Goal: Information Seeking & Learning: Check status

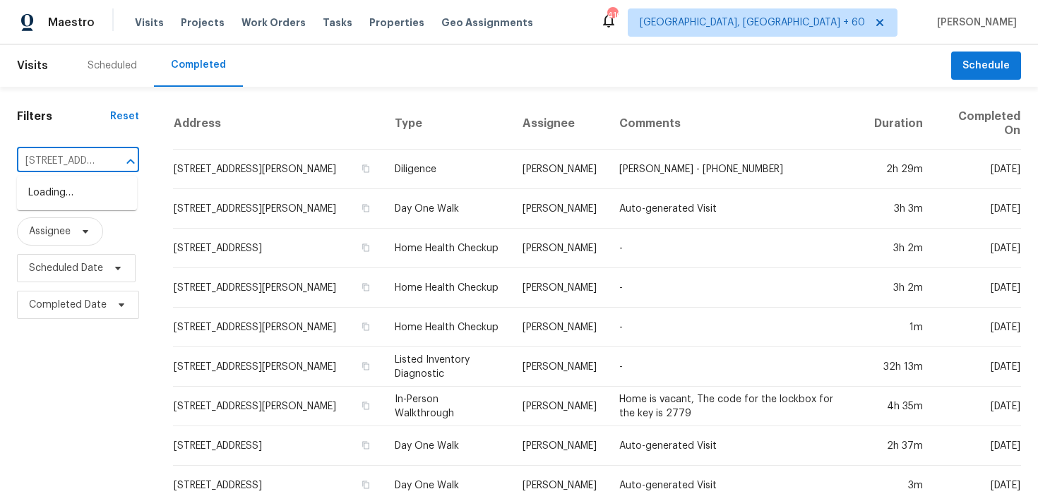
scroll to position [0, 98]
click at [70, 162] on input "[STREET_ADDRESS][PERSON_NAME]" at bounding box center [58, 161] width 83 height 22
click at [61, 205] on li "[STREET_ADDRESS]" at bounding box center [77, 193] width 120 height 23
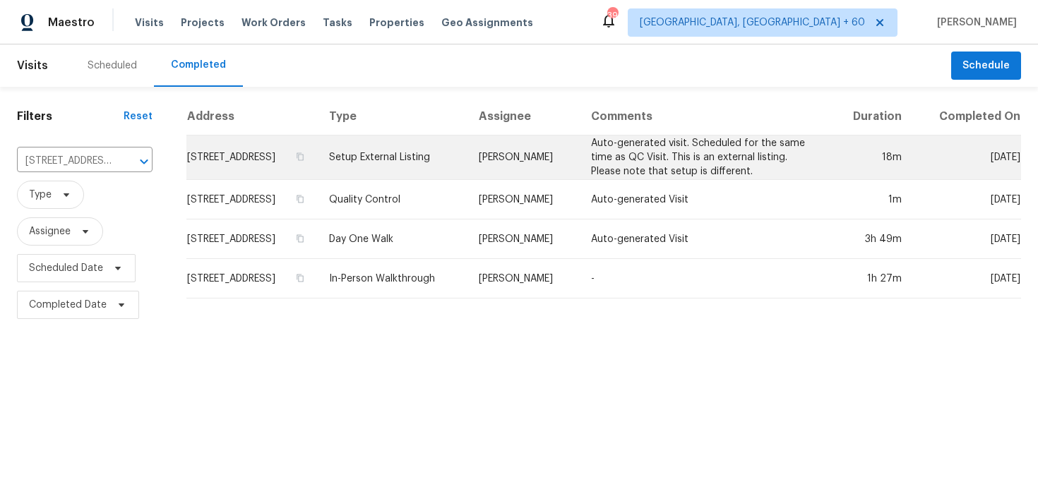
click at [444, 179] on td "Setup External Listing" at bounding box center [392, 158] width 149 height 44
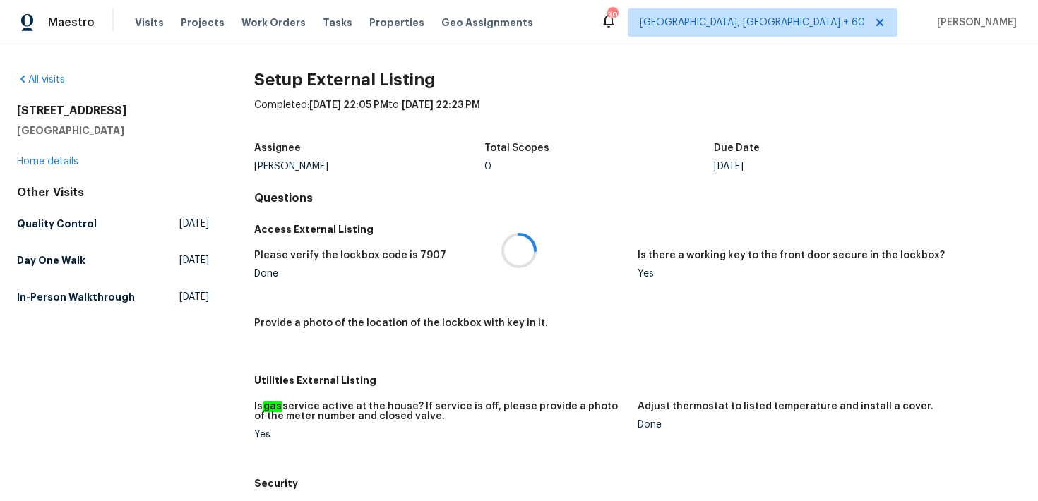
click at [57, 156] on div at bounding box center [519, 250] width 1038 height 501
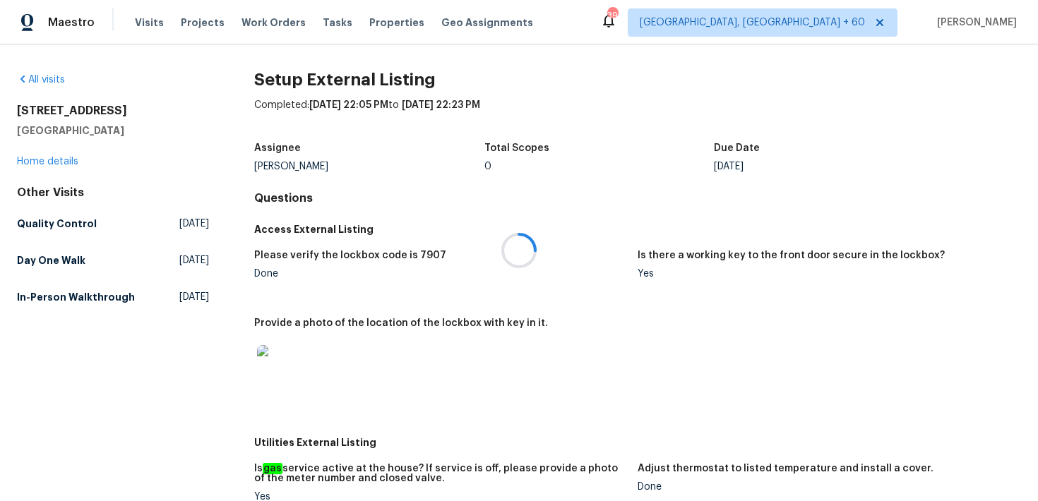
click at [44, 159] on div at bounding box center [519, 250] width 1038 height 501
click at [44, 167] on div "[STREET_ADDRESS][PERSON_NAME] Home details" at bounding box center [113, 136] width 192 height 65
click at [41, 160] on link "Home details" at bounding box center [47, 162] width 61 height 10
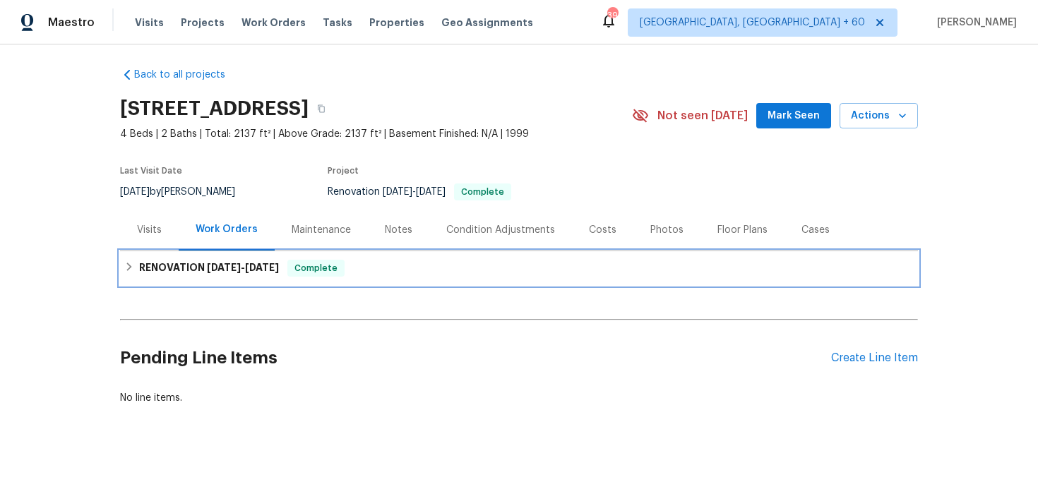
click at [365, 267] on div "RENOVATION [DATE] - [DATE] Complete" at bounding box center [519, 268] width 790 height 17
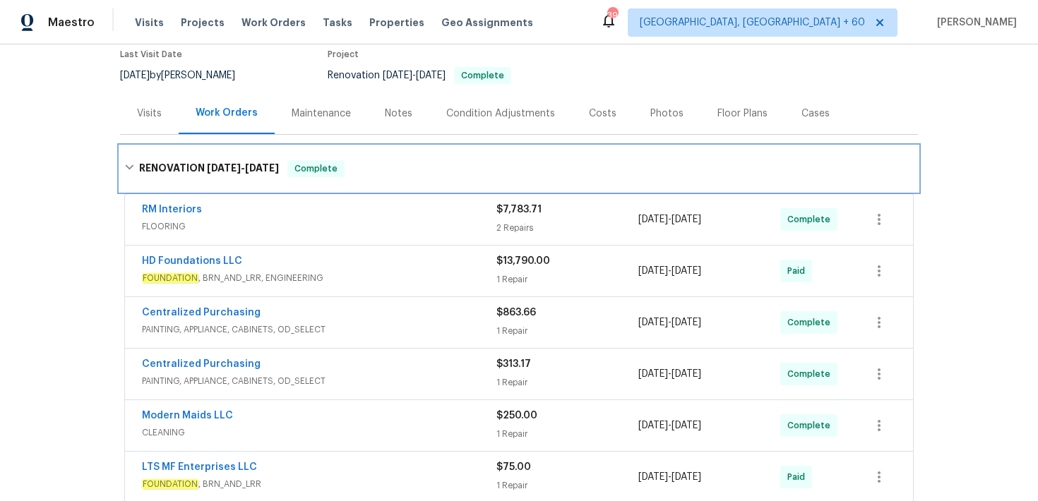
scroll to position [287, 0]
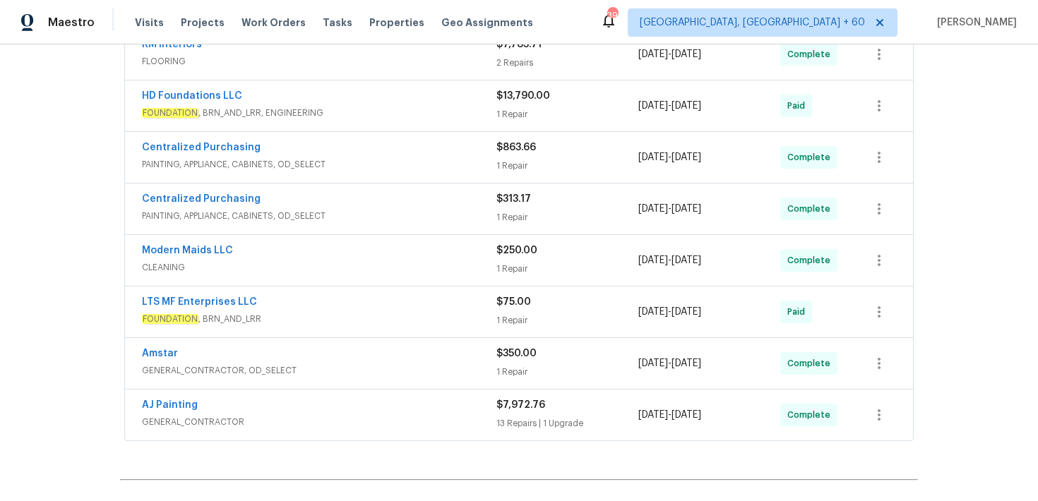
click at [529, 105] on div "$13,790.00 1 Repair" at bounding box center [568, 106] width 142 height 34
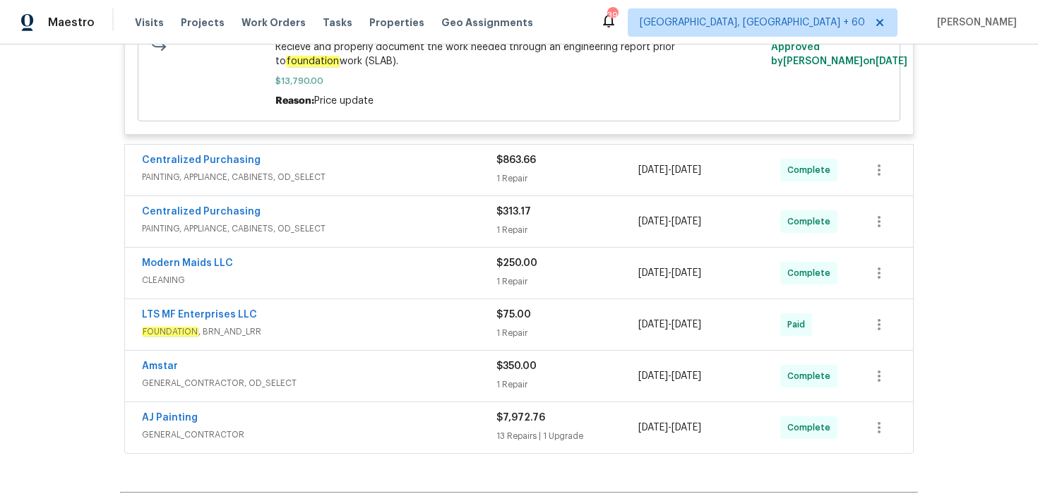
scroll to position [521, 0]
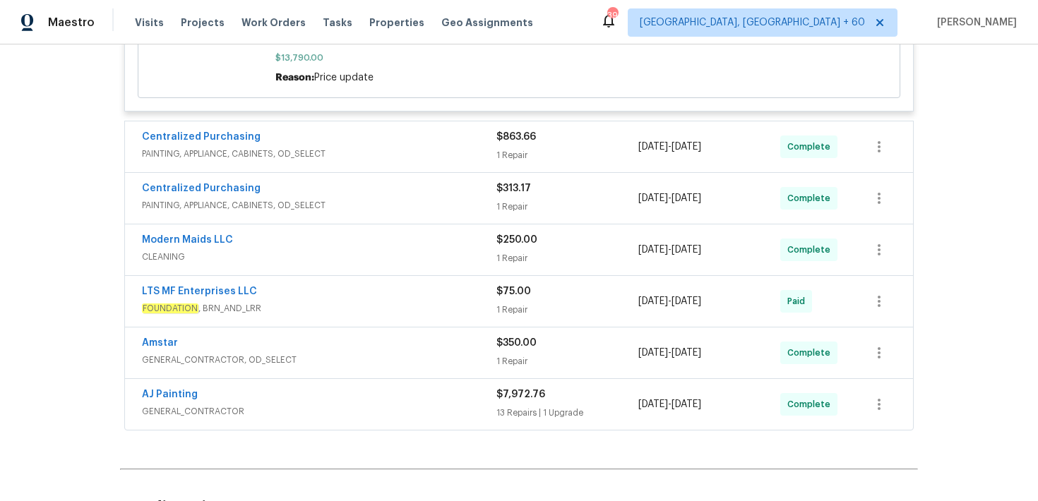
click at [492, 297] on div "LTS MF Enterprises LLC" at bounding box center [319, 293] width 355 height 17
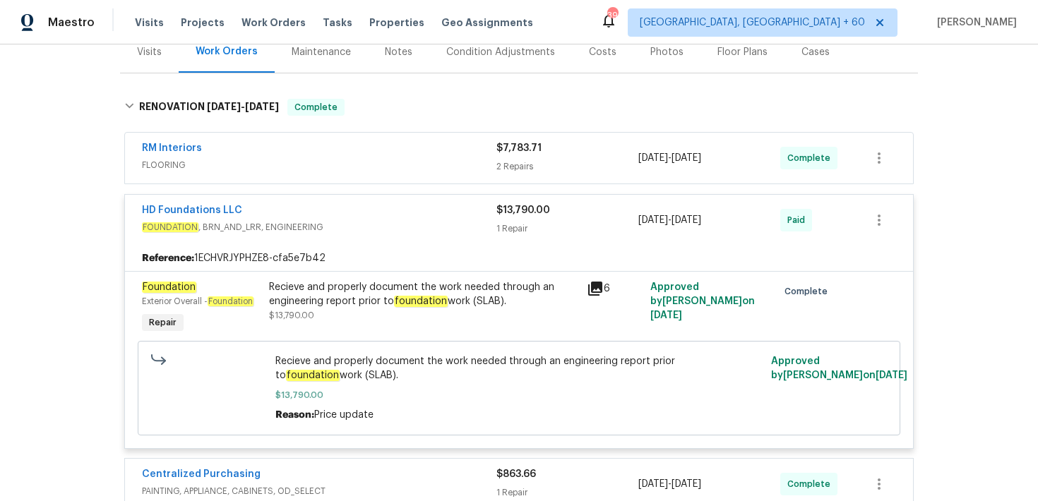
scroll to position [0, 0]
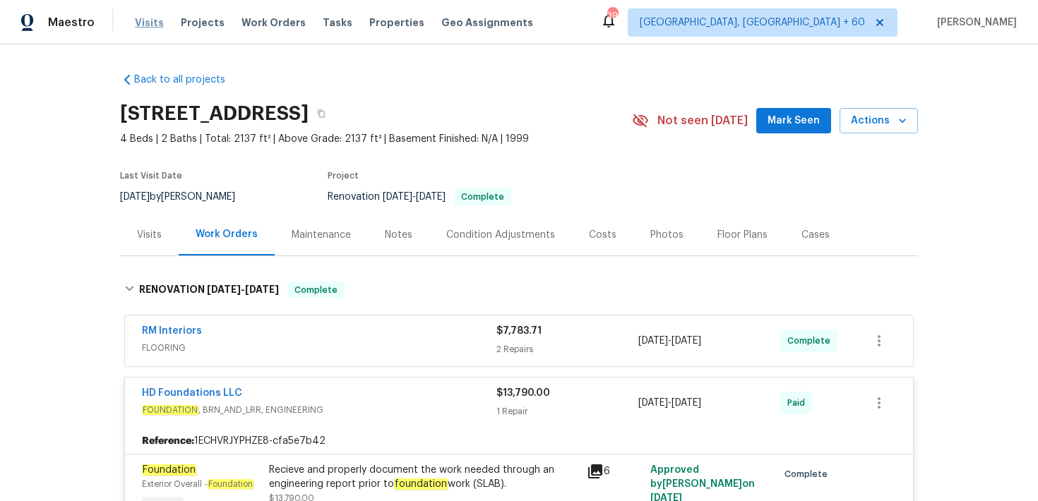
click at [141, 25] on span "Visits" at bounding box center [149, 23] width 29 height 14
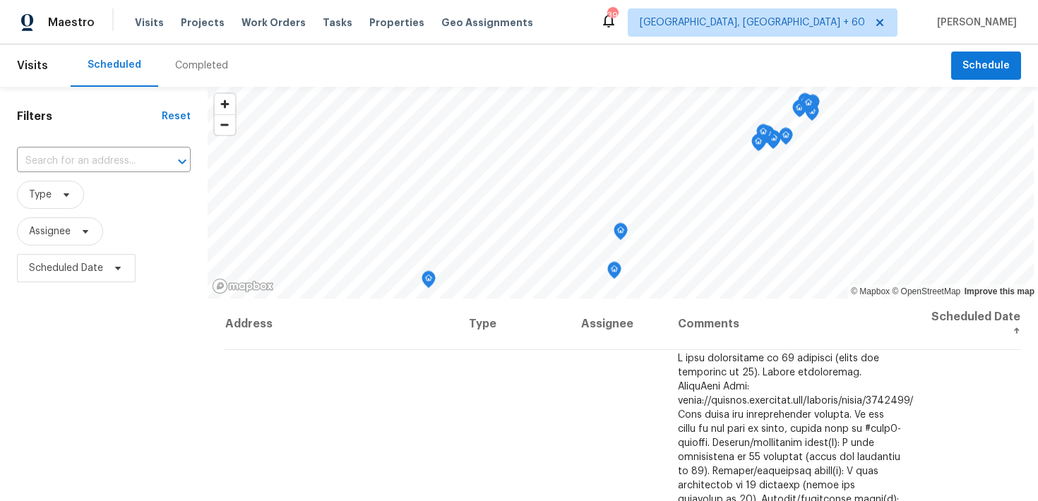
click at [194, 73] on div "Completed" at bounding box center [201, 65] width 87 height 42
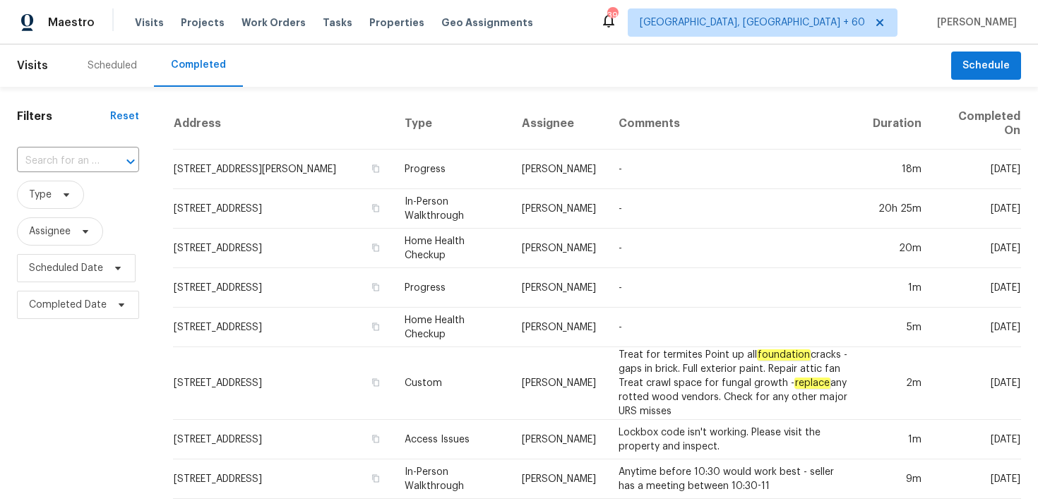
click at [81, 148] on div "​" at bounding box center [78, 161] width 122 height 30
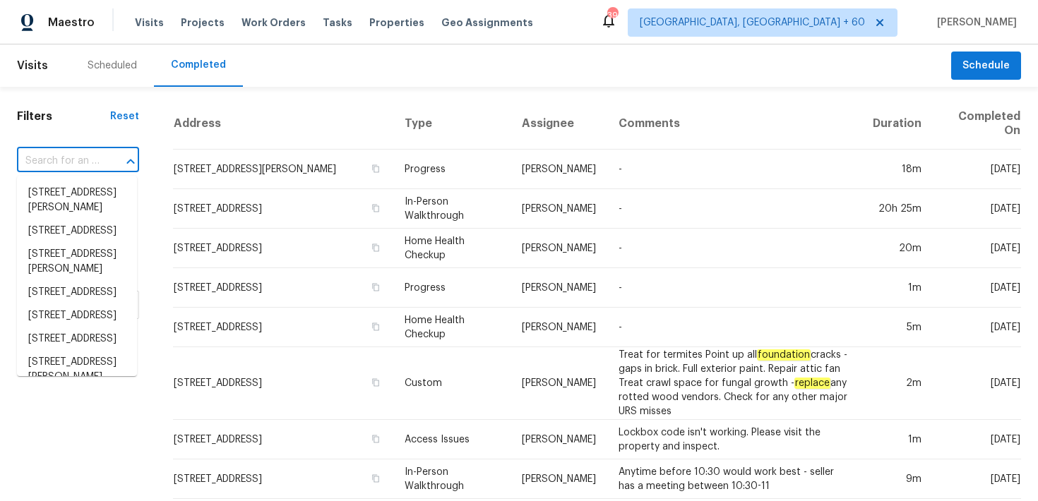
paste input "[STREET_ADDRESS][PERSON_NAME]"
type input "[STREET_ADDRESS][PERSON_NAME]"
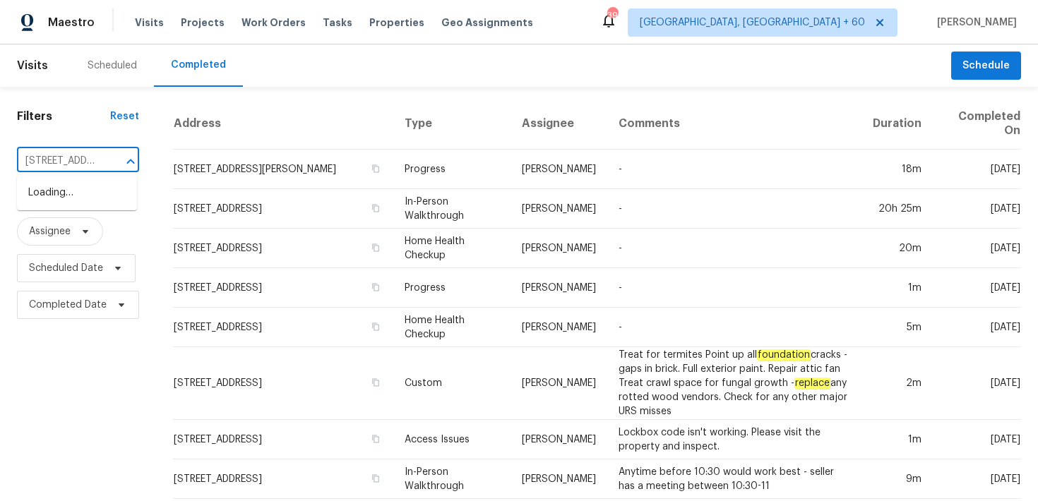
scroll to position [0, 89]
click at [57, 186] on li "[STREET_ADDRESS][PERSON_NAME]" at bounding box center [77, 201] width 120 height 38
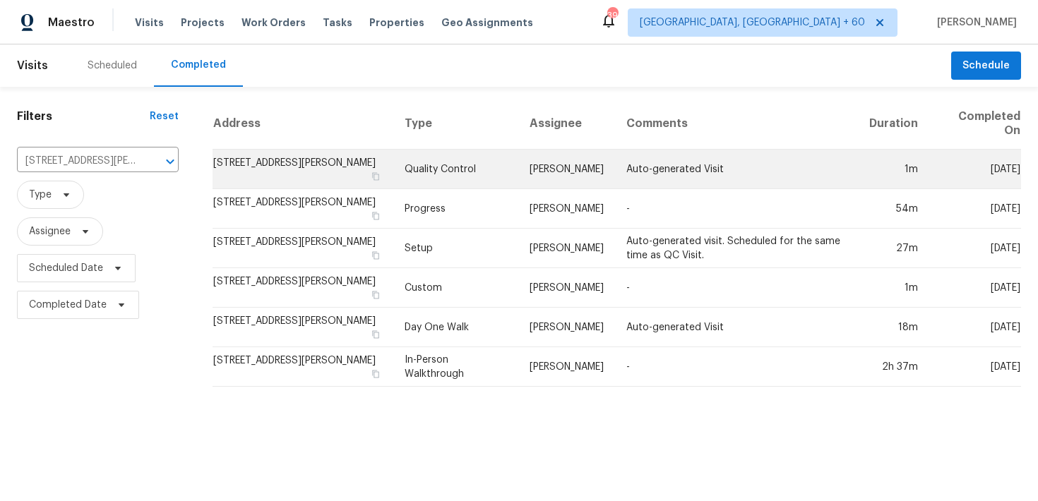
click at [393, 170] on td "Quality Control" at bounding box center [455, 170] width 125 height 40
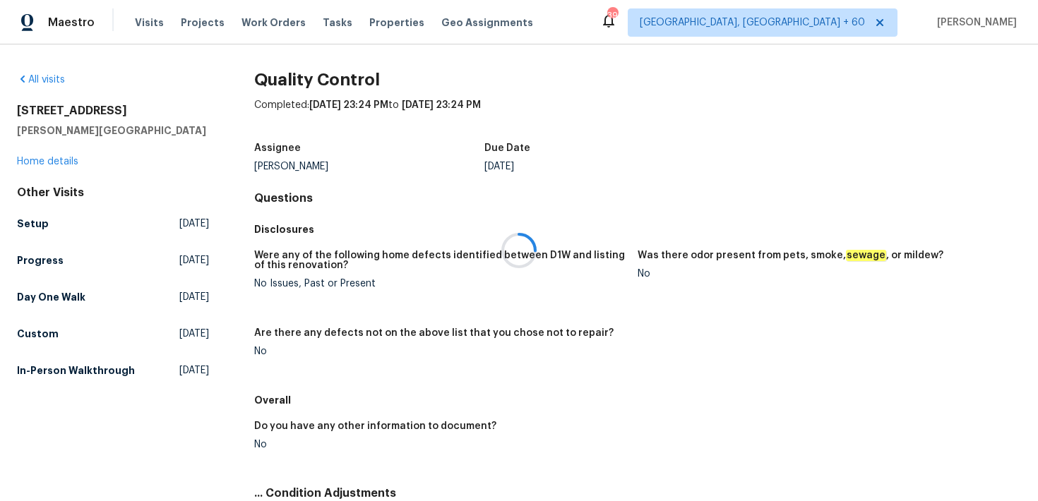
click at [32, 161] on div at bounding box center [519, 250] width 1038 height 501
click at [17, 165] on div at bounding box center [519, 250] width 1038 height 501
click at [25, 161] on link "Home details" at bounding box center [47, 162] width 61 height 10
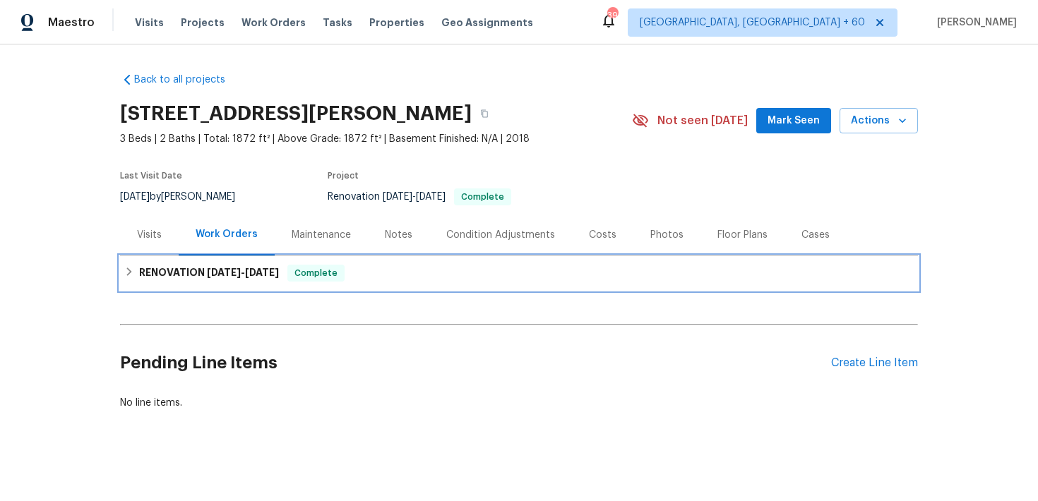
click at [357, 282] on div "RENOVATION [DATE] - [DATE] Complete" at bounding box center [519, 273] width 798 height 34
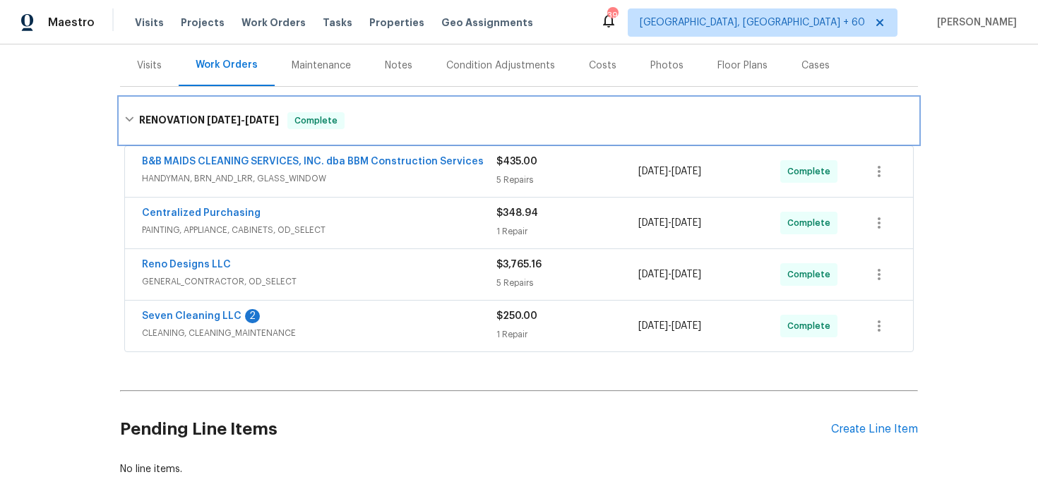
scroll to position [241, 0]
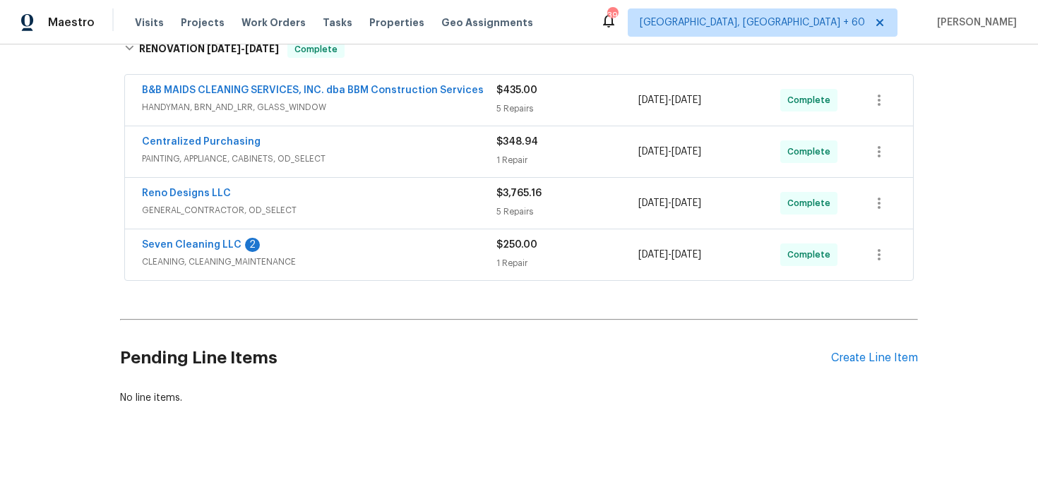
click at [509, 201] on div "$3,765.16 5 Repairs" at bounding box center [568, 203] width 142 height 34
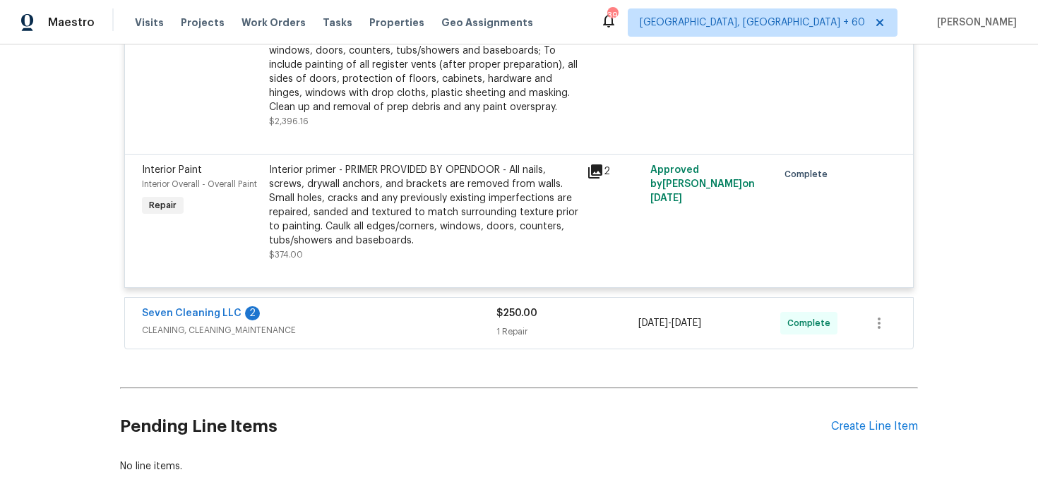
scroll to position [922, 0]
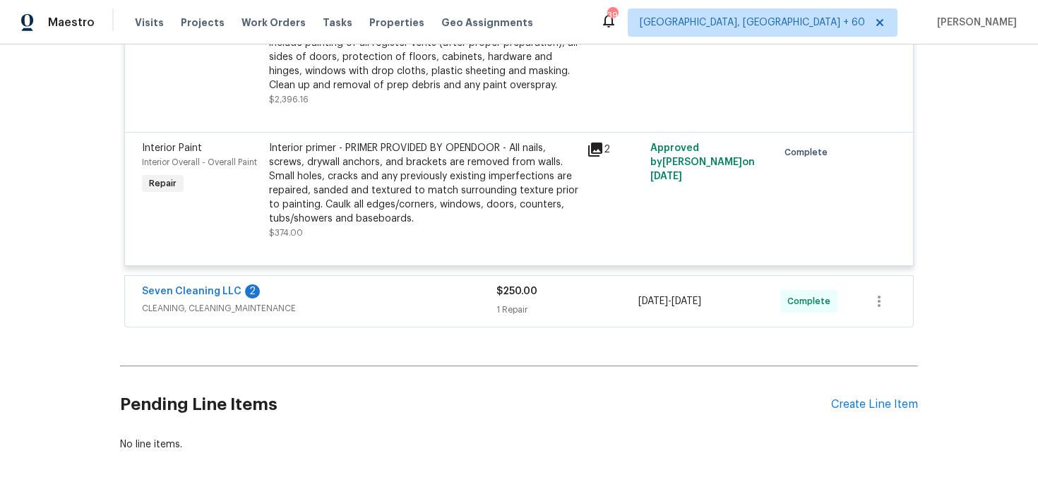
click at [494, 285] on div "Seven Cleaning LLC 2" at bounding box center [319, 293] width 355 height 17
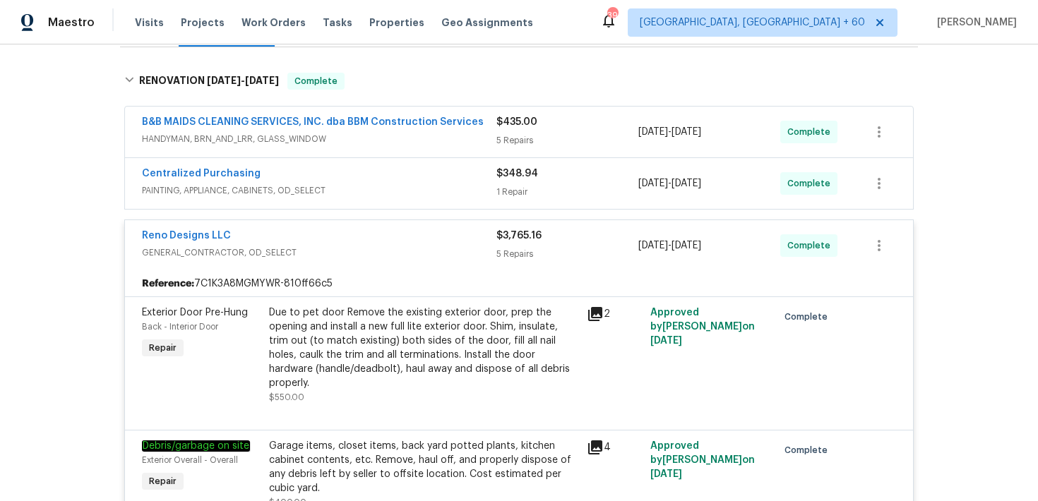
scroll to position [196, 0]
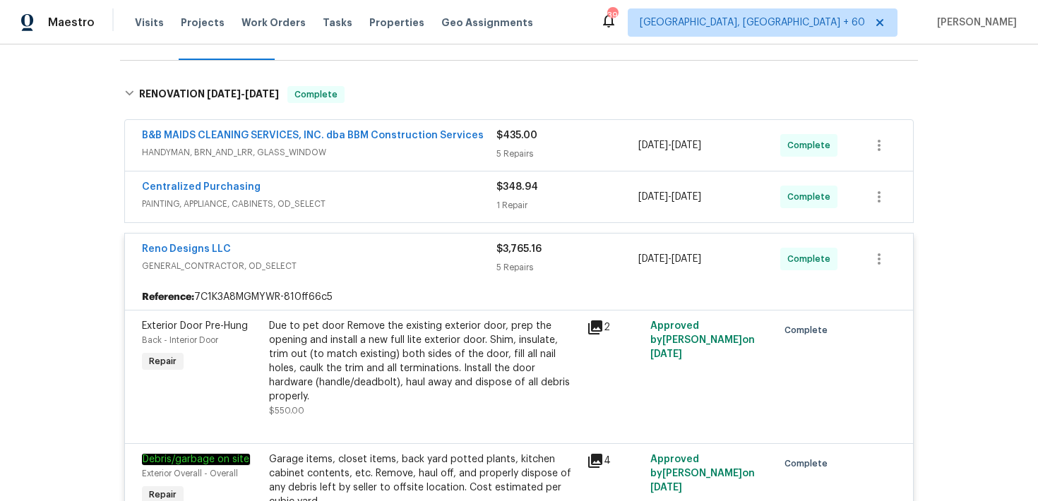
click at [509, 218] on div "Centralized Purchasing PAINTING, APPLIANCE, CABINETS, OD_SELECT $348.94 1 Repai…" at bounding box center [519, 197] width 788 height 51
click at [514, 191] on span "$348.94" at bounding box center [518, 187] width 42 height 10
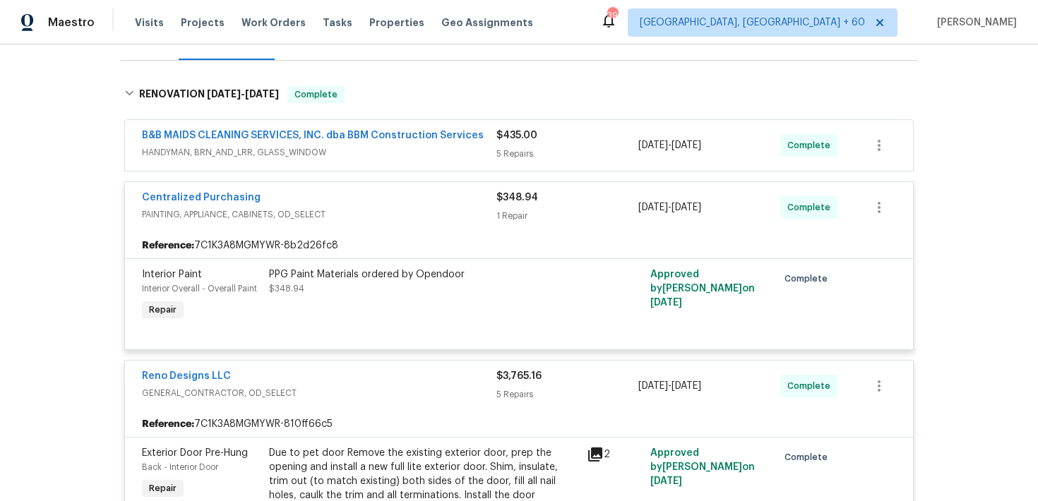
click at [513, 149] on div "5 Repairs" at bounding box center [568, 154] width 142 height 14
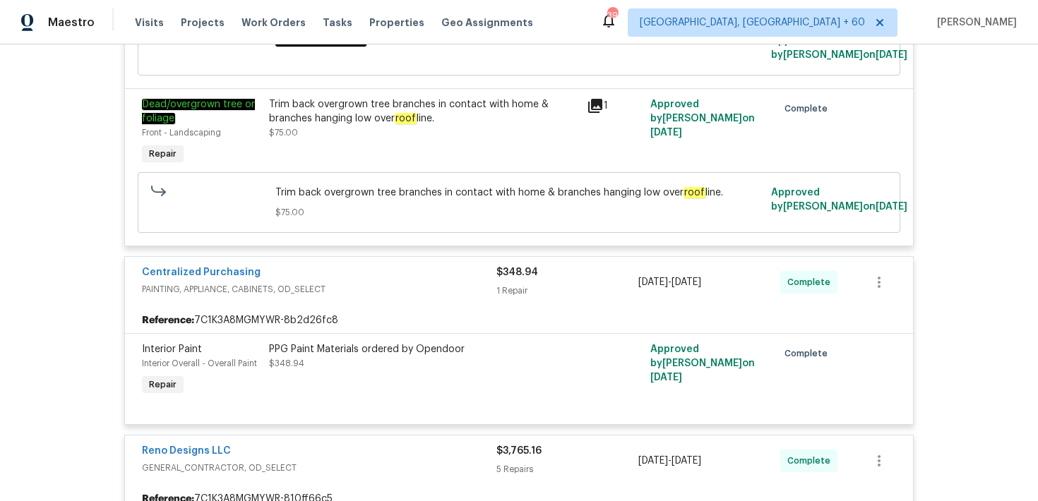
scroll to position [0, 0]
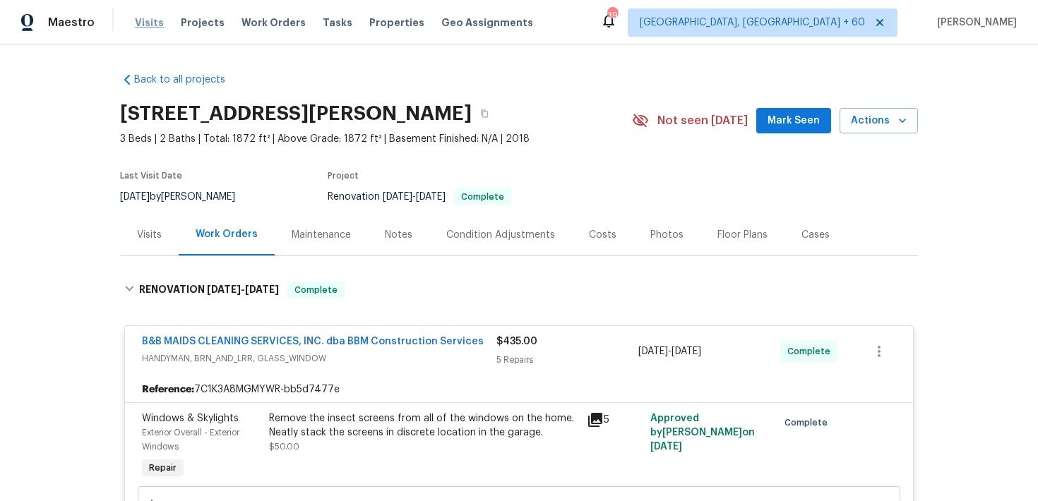
click at [138, 25] on span "Visits" at bounding box center [149, 23] width 29 height 14
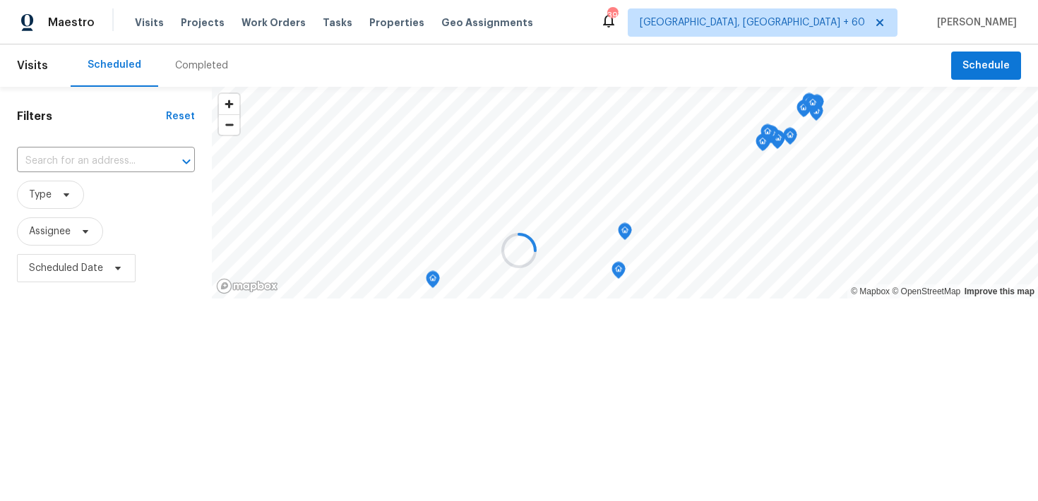
click at [196, 61] on div at bounding box center [519, 250] width 1038 height 501
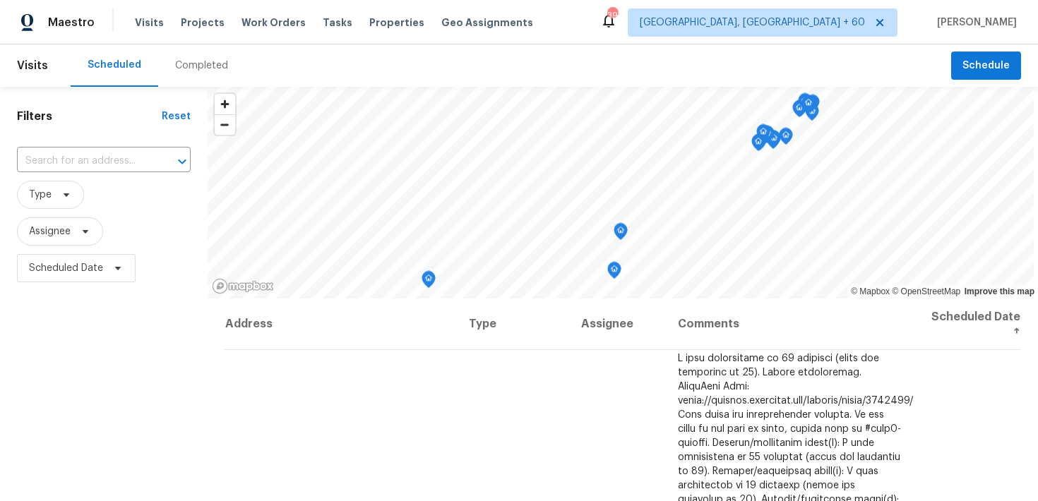
click at [196, 61] on div "Completed" at bounding box center [201, 66] width 53 height 14
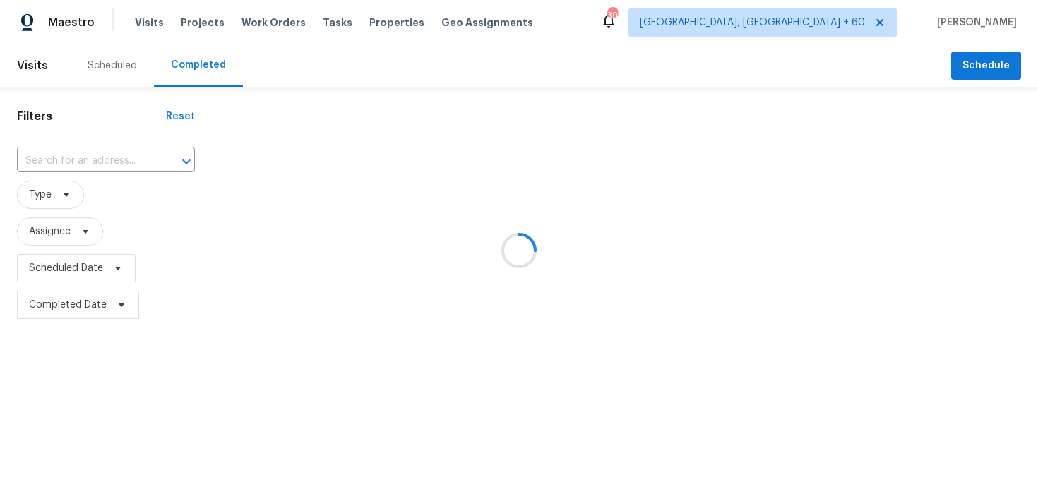
click at [49, 156] on div at bounding box center [519, 250] width 1038 height 501
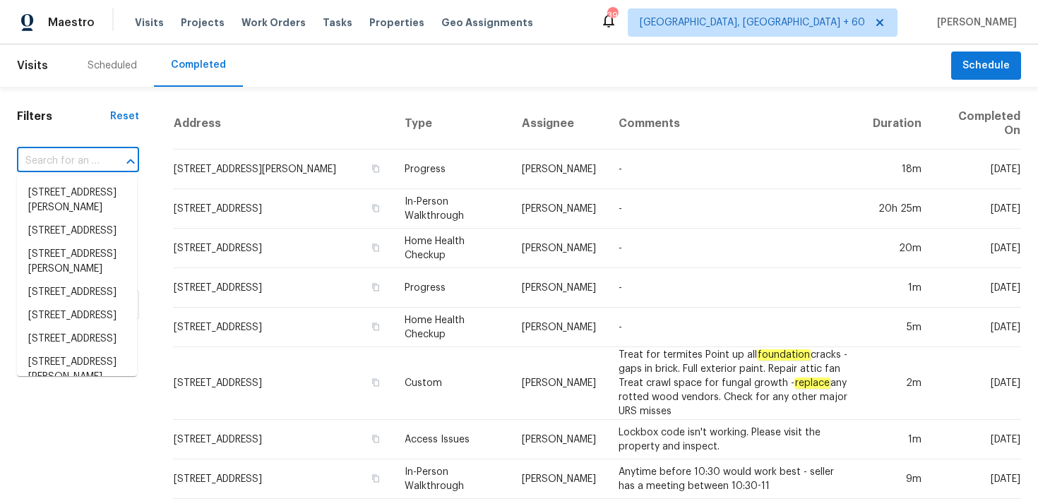
drag, startPoint x: 57, startPoint y: 165, endPoint x: 58, endPoint y: 174, distance: 9.9
click at [58, 174] on body "Maestro Visits Projects Work Orders Tasks Properties Geo Assignments [STREET_AD…" at bounding box center [519, 250] width 1038 height 501
paste input "[STREET_ADDRESS]"
type input "[STREET_ADDRESS]"
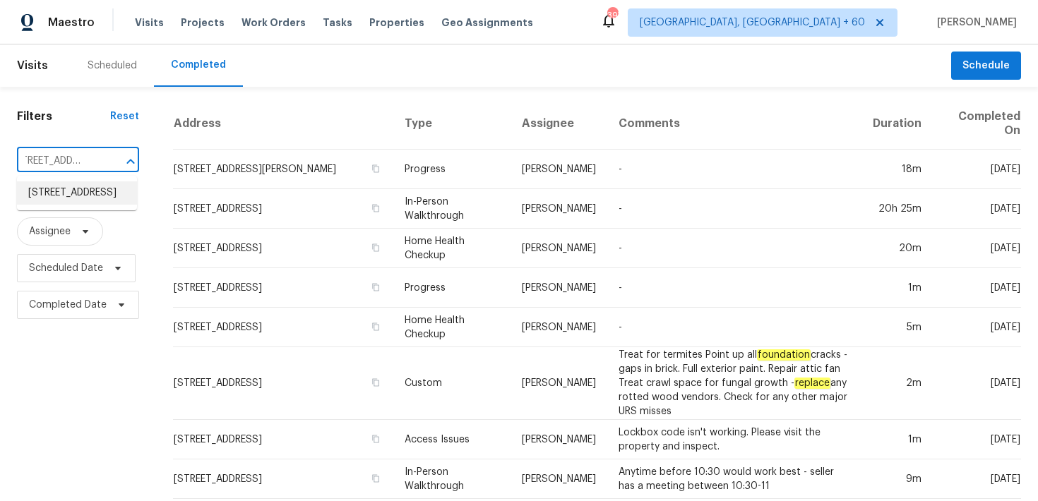
click at [54, 187] on li "[STREET_ADDRESS]" at bounding box center [77, 193] width 120 height 23
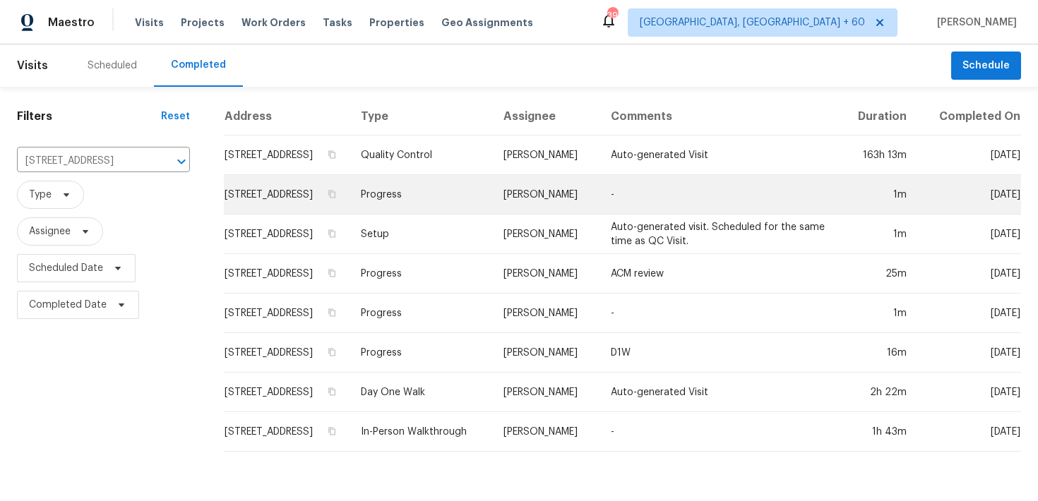
click at [429, 199] on td "Progress" at bounding box center [421, 195] width 143 height 40
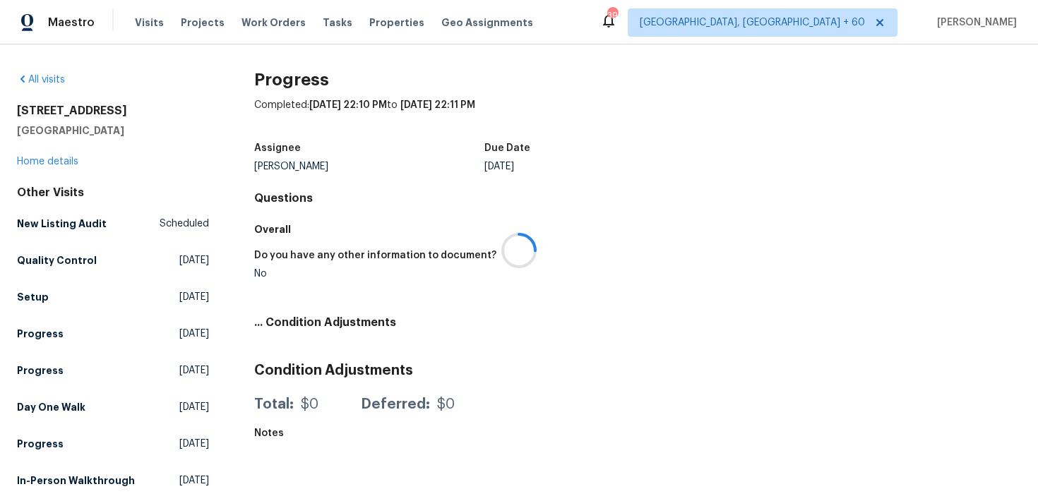
click at [32, 163] on div at bounding box center [519, 250] width 1038 height 501
click at [31, 157] on div at bounding box center [519, 250] width 1038 height 501
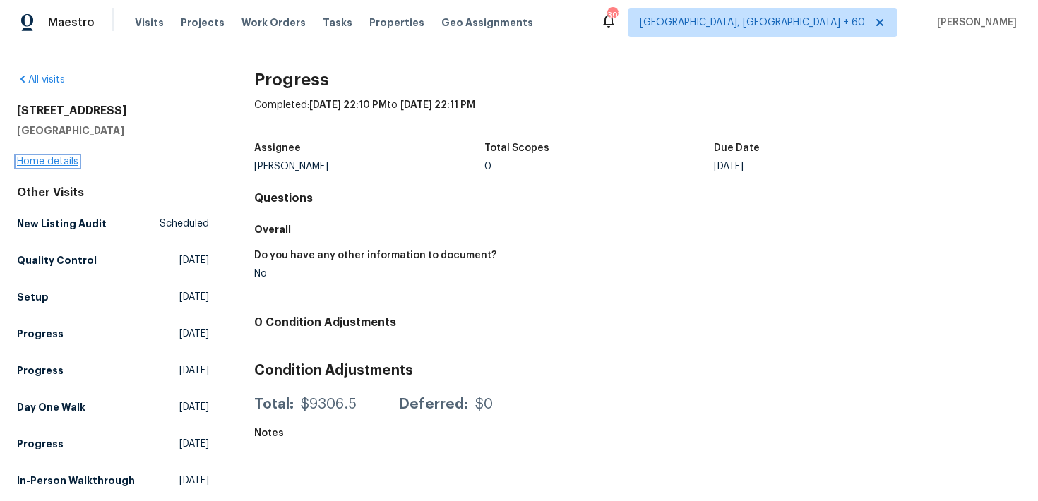
click at [30, 160] on link "Home details" at bounding box center [47, 162] width 61 height 10
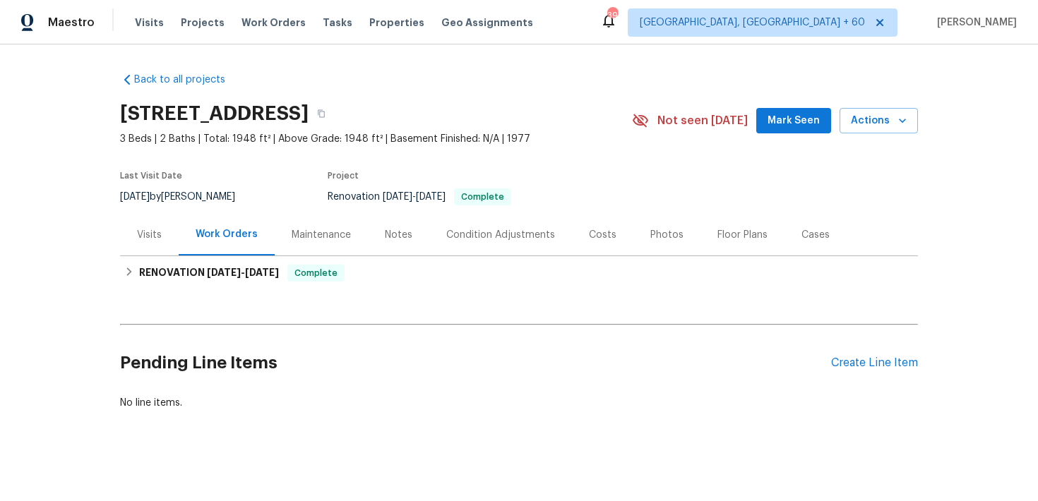
scroll to position [5, 0]
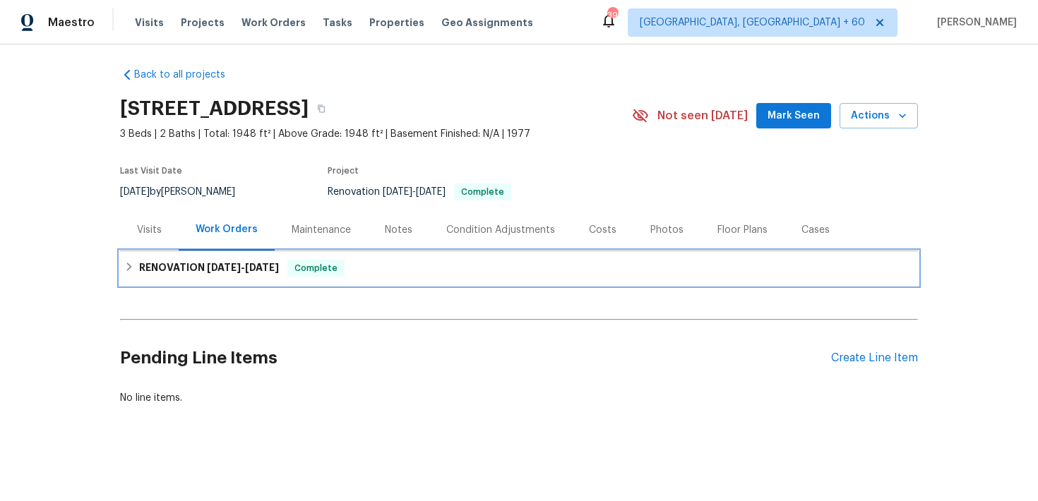
click at [347, 254] on div "RENOVATION [DATE] - [DATE] Complete" at bounding box center [519, 268] width 798 height 34
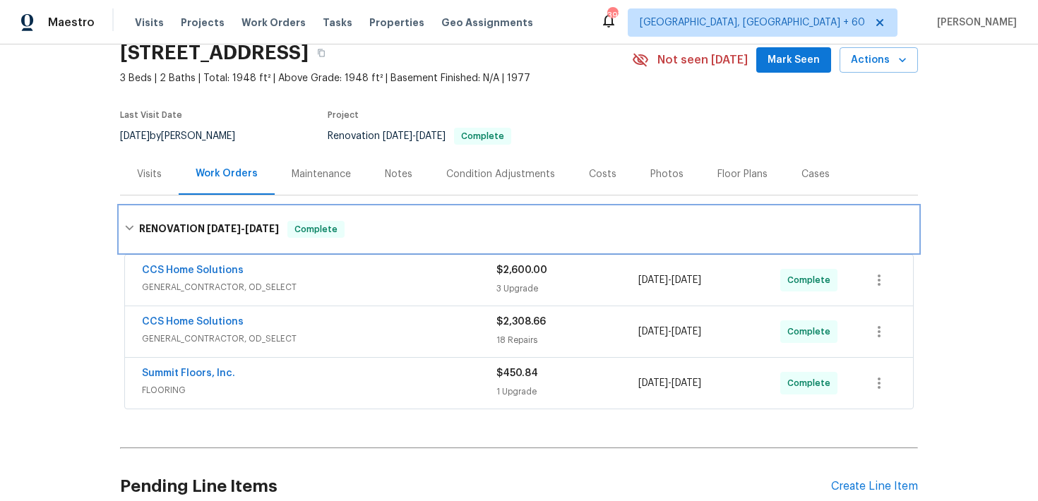
scroll to position [83, 0]
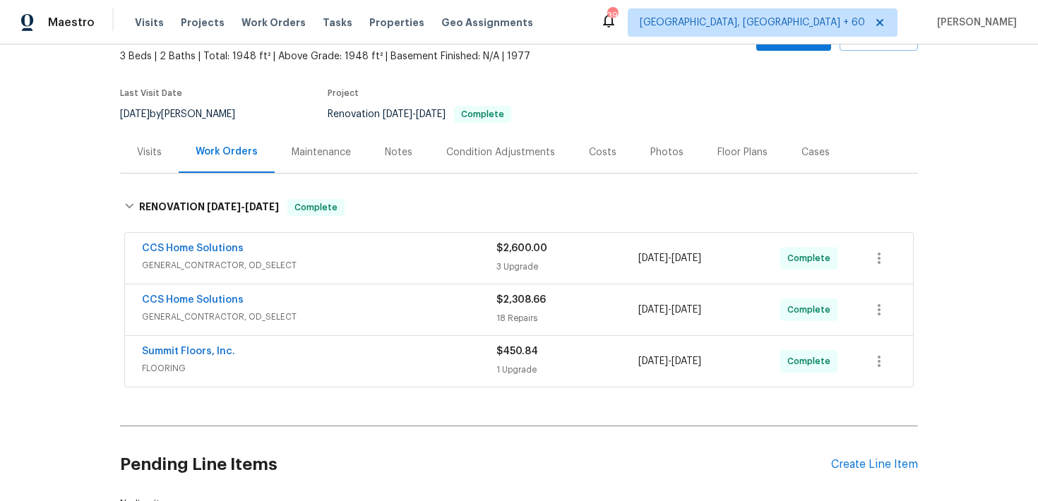
click at [510, 316] on div "18 Repairs" at bounding box center [568, 318] width 142 height 14
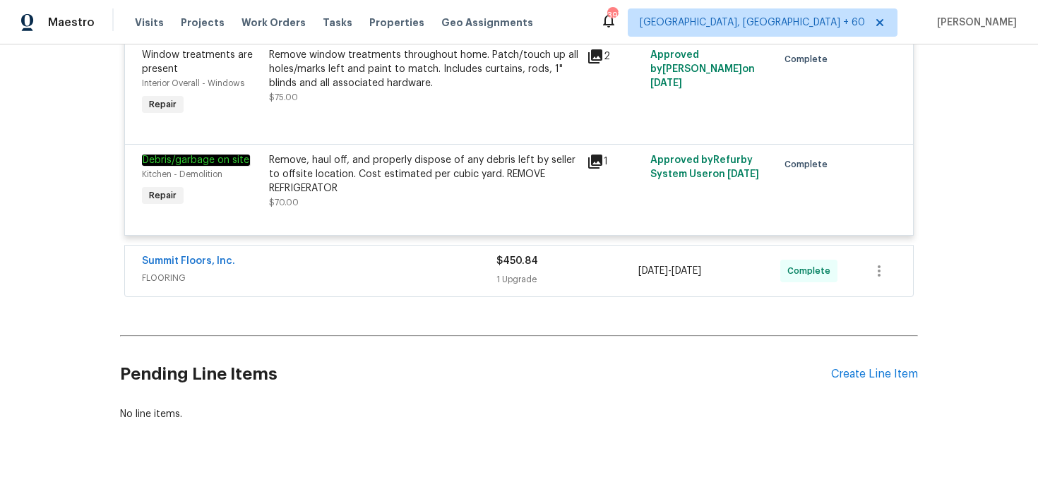
scroll to position [2613, 0]
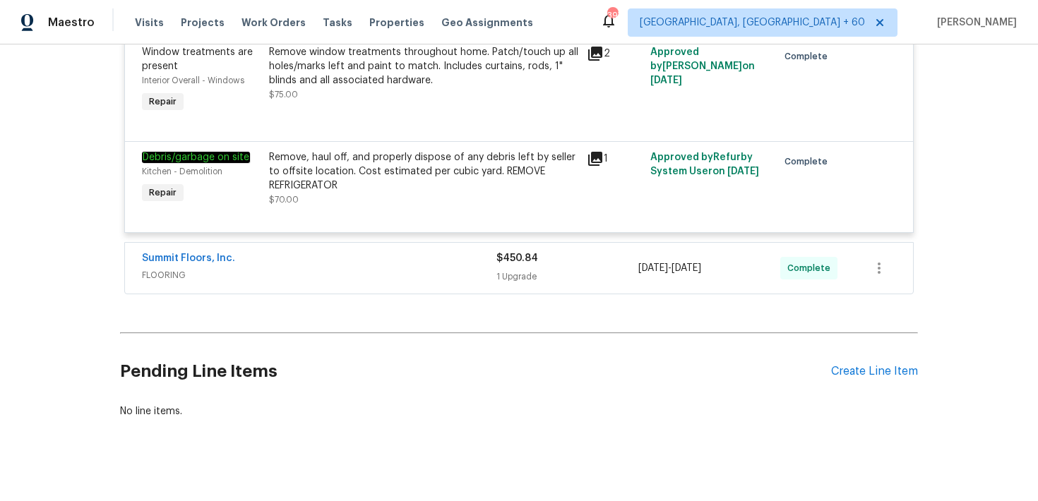
click at [522, 254] on span "$450.84" at bounding box center [518, 259] width 42 height 10
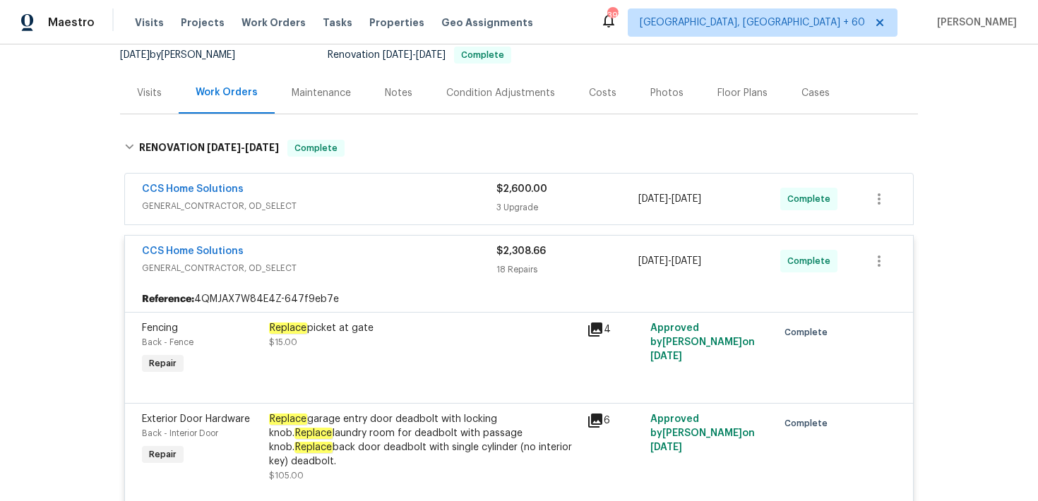
scroll to position [97, 0]
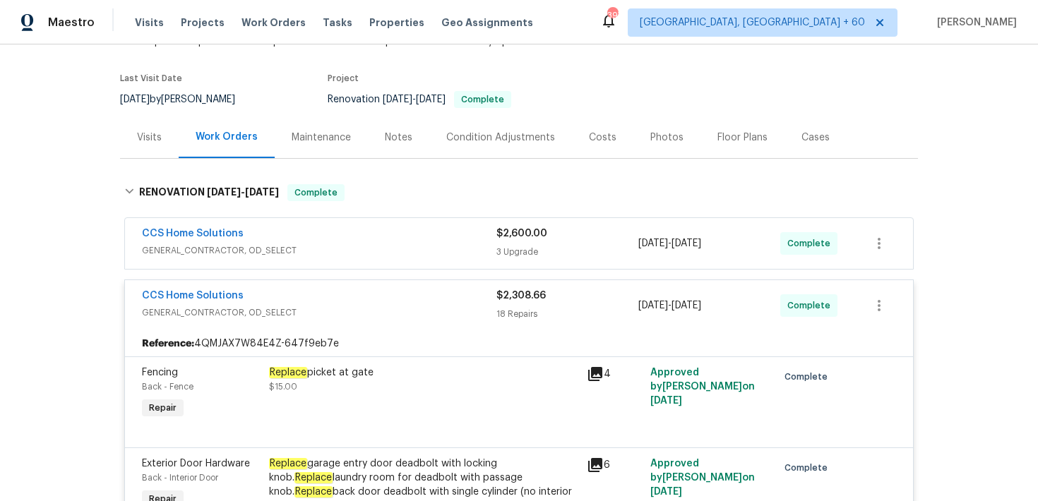
click at [514, 256] on div "3 Upgrade" at bounding box center [568, 252] width 142 height 14
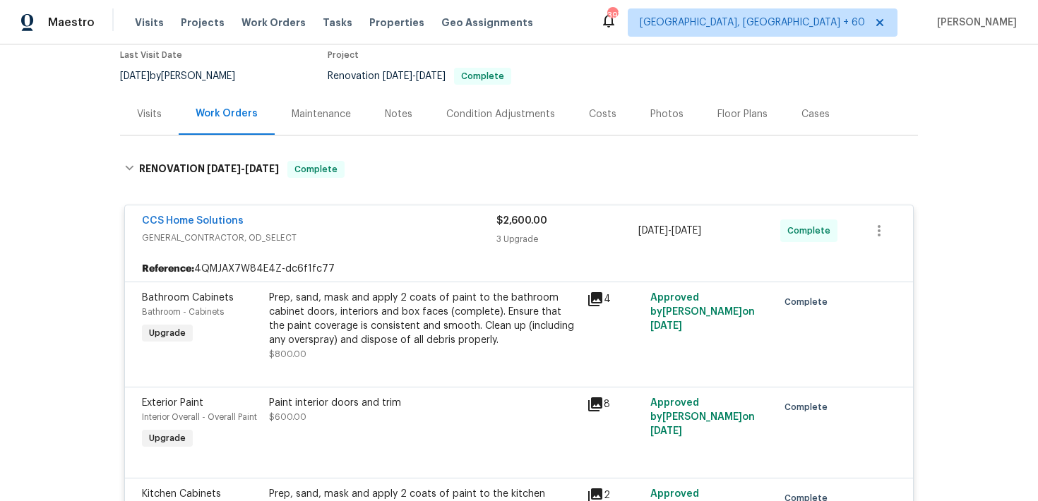
scroll to position [0, 0]
